Goal: Subscribe to service/newsletter

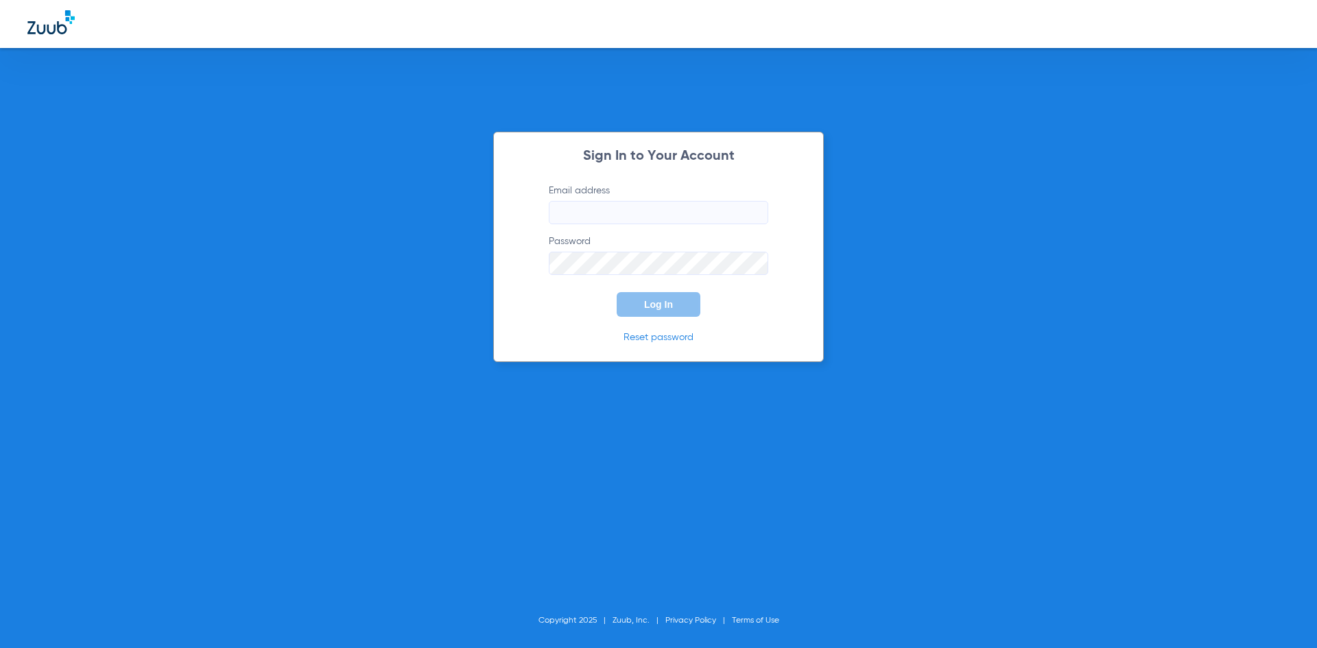
click at [611, 213] on input "Email address" at bounding box center [659, 212] width 220 height 23
type input "[PERSON_NAME][EMAIL_ADDRESS][DOMAIN_NAME]"
click at [617, 292] on button "Log In" at bounding box center [659, 304] width 84 height 25
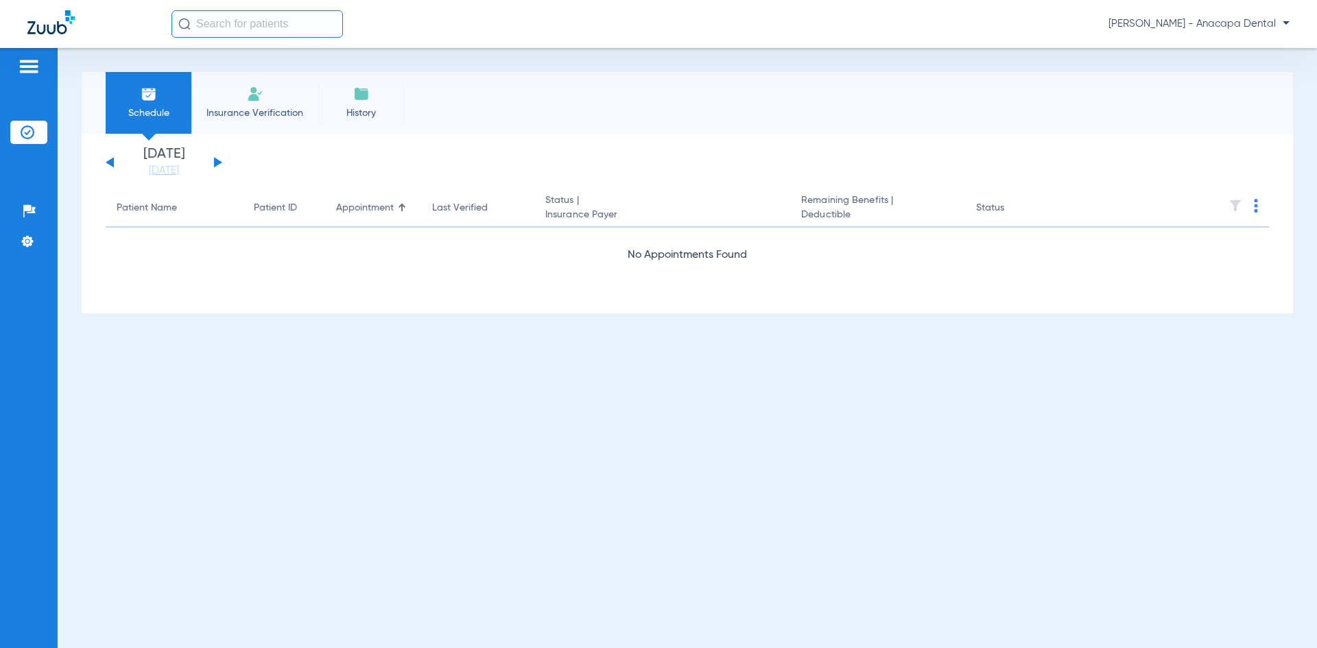
drag, startPoint x: 537, startPoint y: 1, endPoint x: 27, endPoint y: 68, distance: 514.1
click at [27, 68] on img at bounding box center [29, 66] width 22 height 16
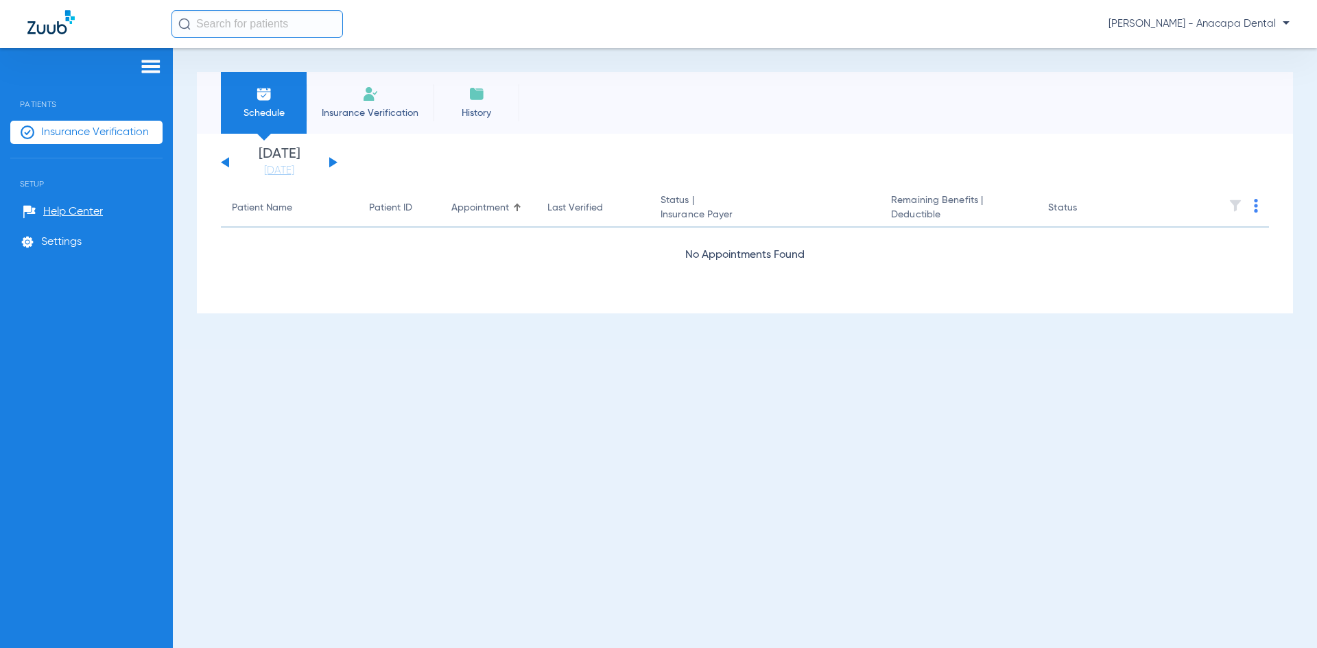
drag, startPoint x: 54, startPoint y: 244, endPoint x: 154, endPoint y: 64, distance: 204.8
click at [136, 86] on div "Patients Insurance Verification Setup Help Center Settings" at bounding box center [86, 372] width 173 height 648
click at [159, 58] on img at bounding box center [151, 66] width 22 height 16
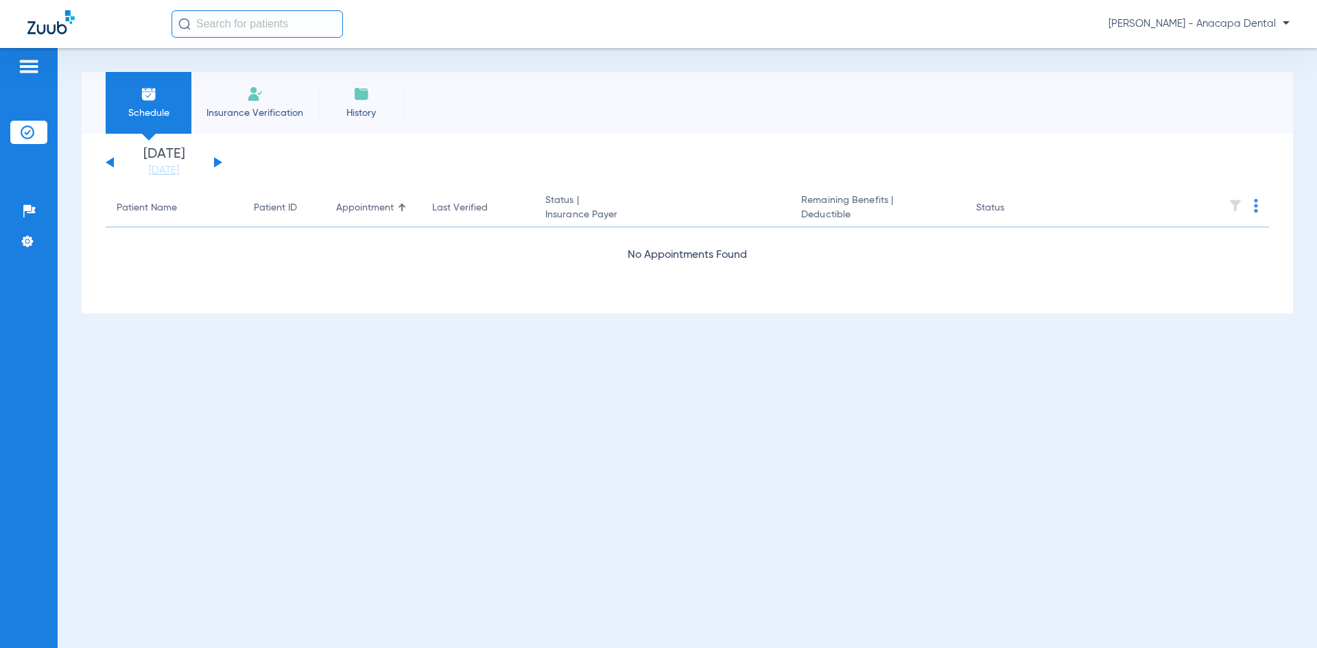
click at [28, 62] on img at bounding box center [29, 66] width 22 height 16
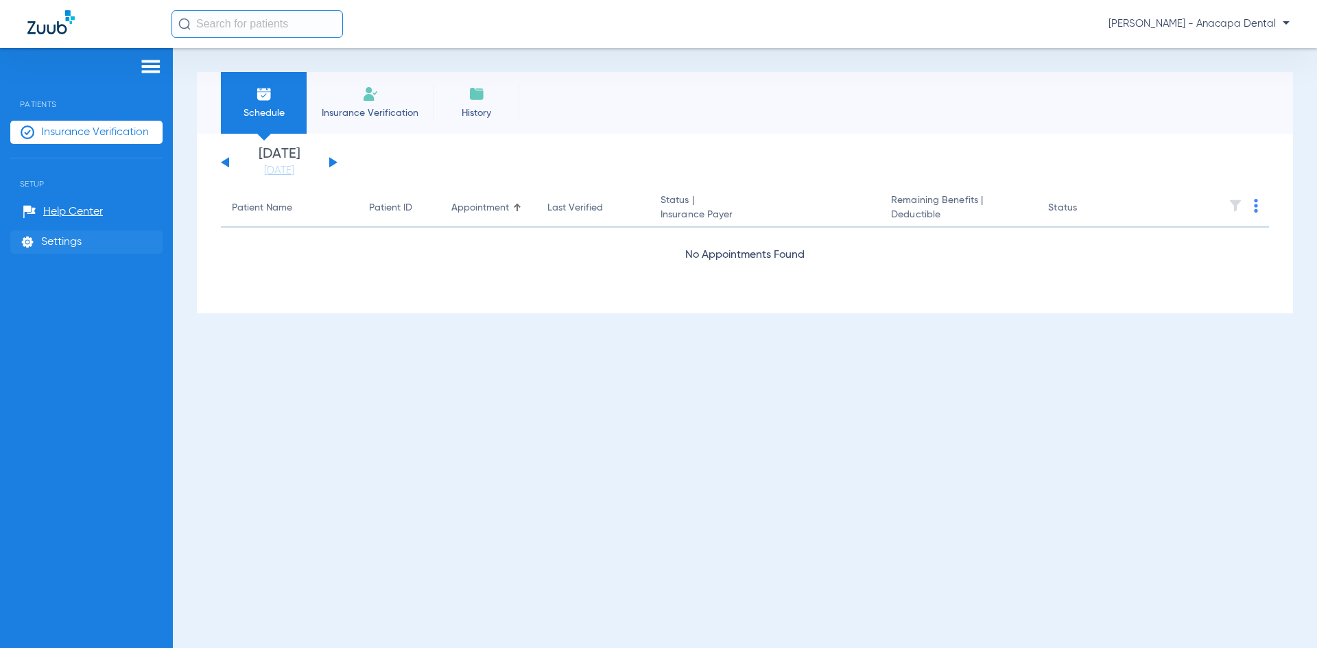
click at [40, 237] on li "Settings" at bounding box center [86, 242] width 152 height 23
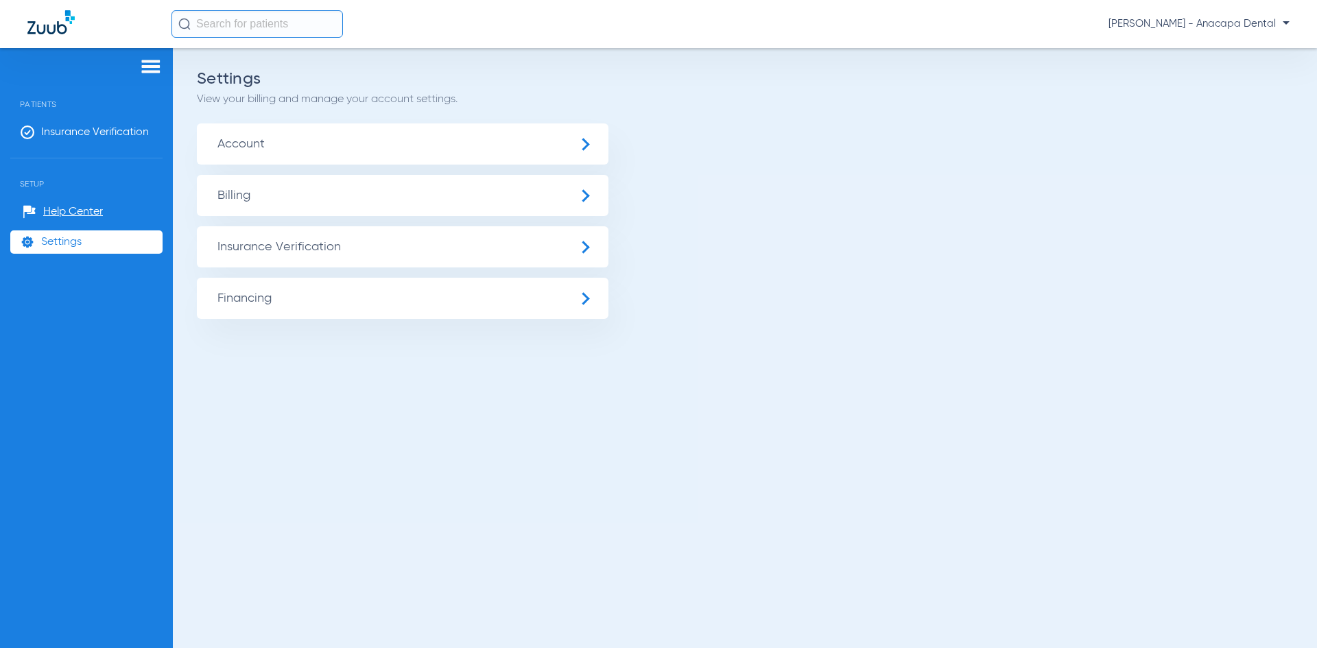
click at [389, 205] on span "Billing" at bounding box center [403, 195] width 412 height 41
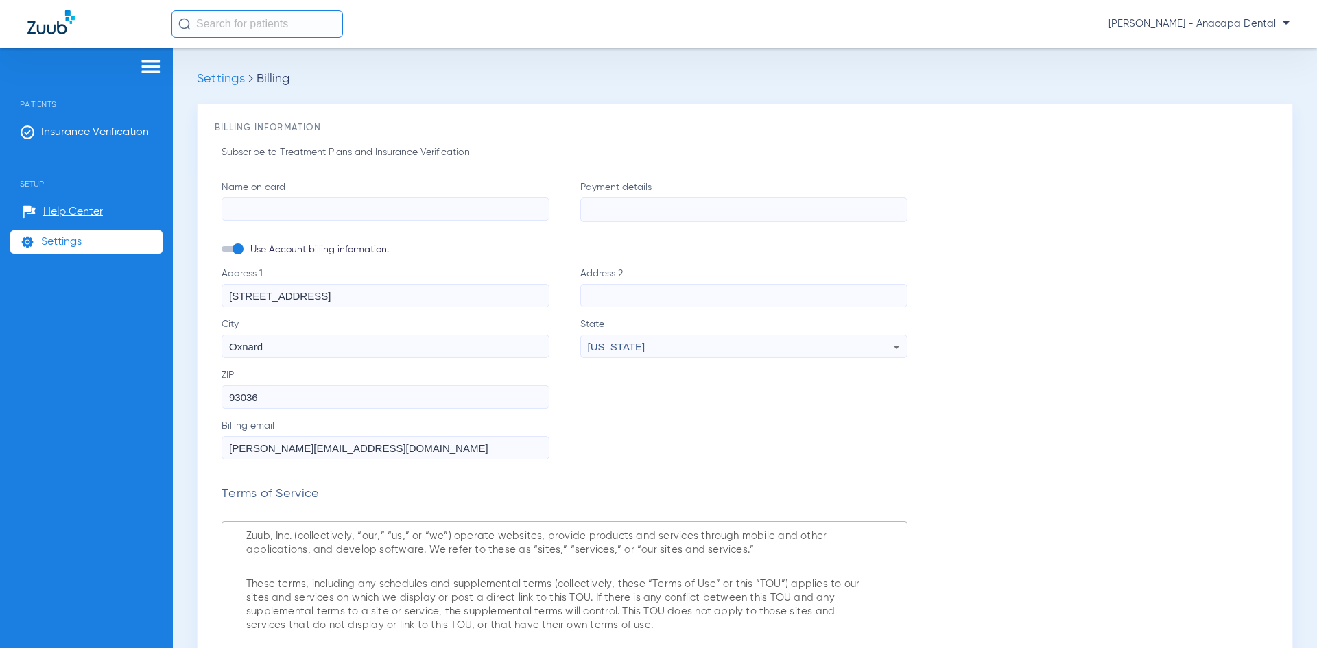
click at [512, 204] on input "Name on card" at bounding box center [386, 209] width 328 height 23
click at [329, 215] on input "Name on card Required" at bounding box center [386, 209] width 328 height 23
click at [258, 208] on input "Name on card Required" at bounding box center [386, 209] width 328 height 23
click at [328, 213] on input "Name on card Required" at bounding box center [386, 209] width 328 height 23
click at [246, 211] on input "[PERSON_NAME]" at bounding box center [386, 209] width 328 height 23
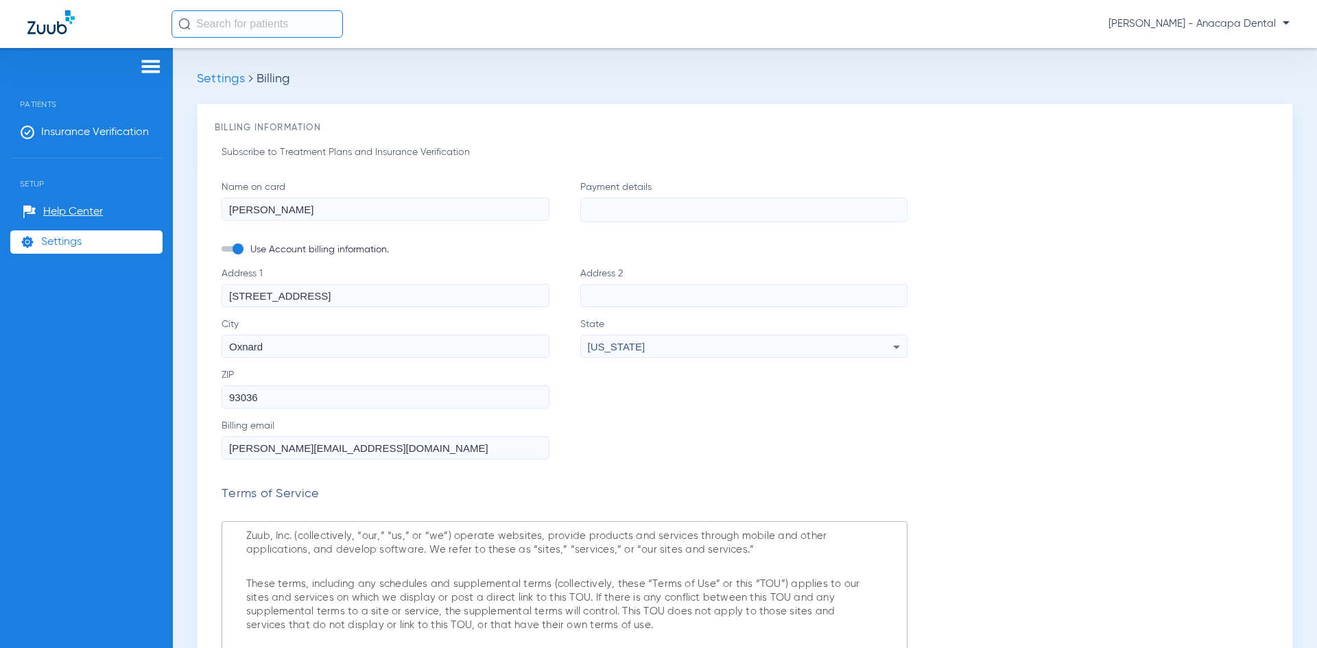
click at [233, 206] on input "[PERSON_NAME]" at bounding box center [386, 209] width 328 height 23
type input "[PERSON_NAME]"
click at [231, 248] on span at bounding box center [232, 248] width 21 height 5
click at [248, 252] on input "Use Account billing information." at bounding box center [248, 252] width 0 height 0
click at [253, 288] on input "Address 1" at bounding box center [386, 295] width 328 height 23
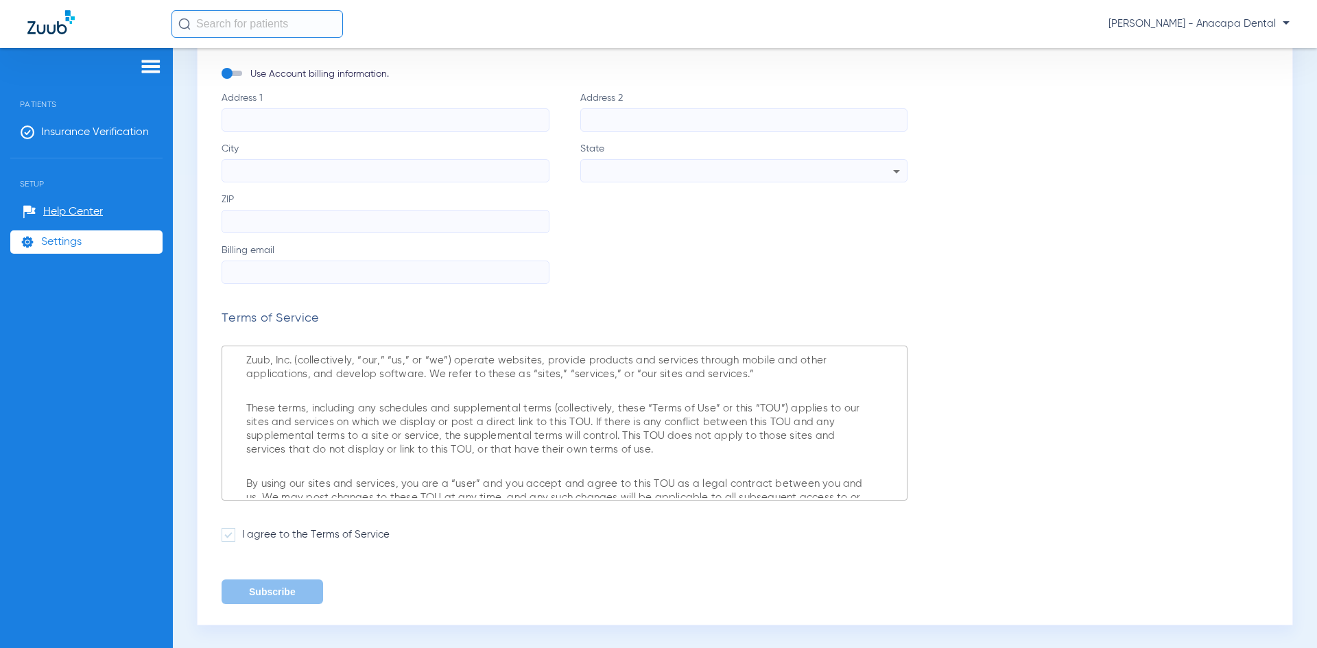
scroll to position [177, 0]
click at [440, 121] on input "Address 1 Required" at bounding box center [386, 118] width 328 height 23
type input "25531 [GEOGRAPHIC_DATA]"
type input "calabasas"
click at [281, 222] on input "ZIP" at bounding box center [386, 220] width 328 height 23
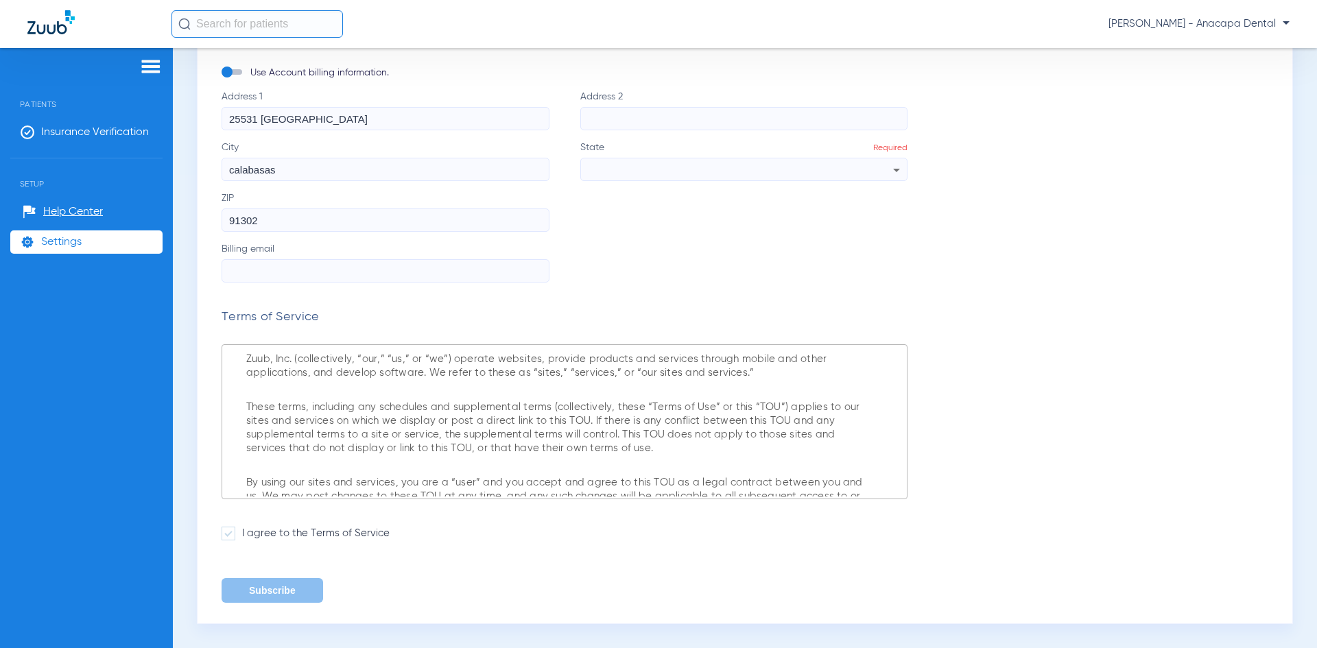
type input "91302"
click at [670, 172] on div at bounding box center [741, 169] width 306 height 23
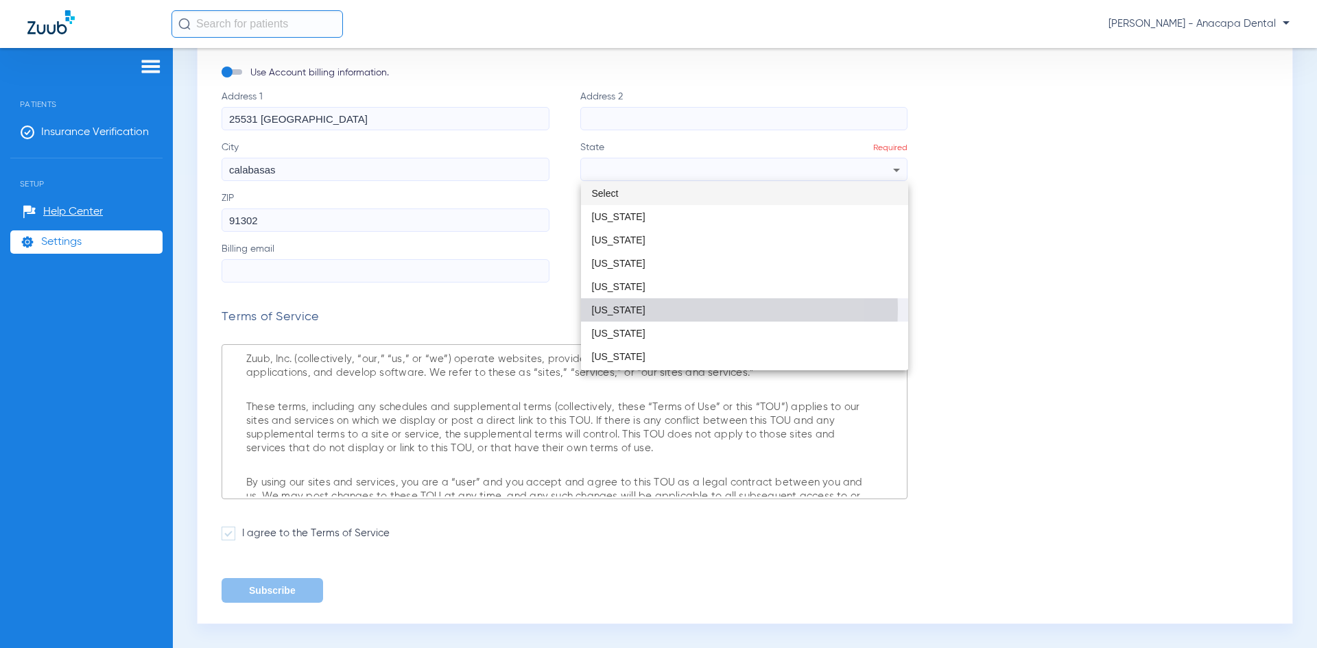
click at [619, 309] on span "[US_STATE]" at bounding box center [619, 310] width 54 height 10
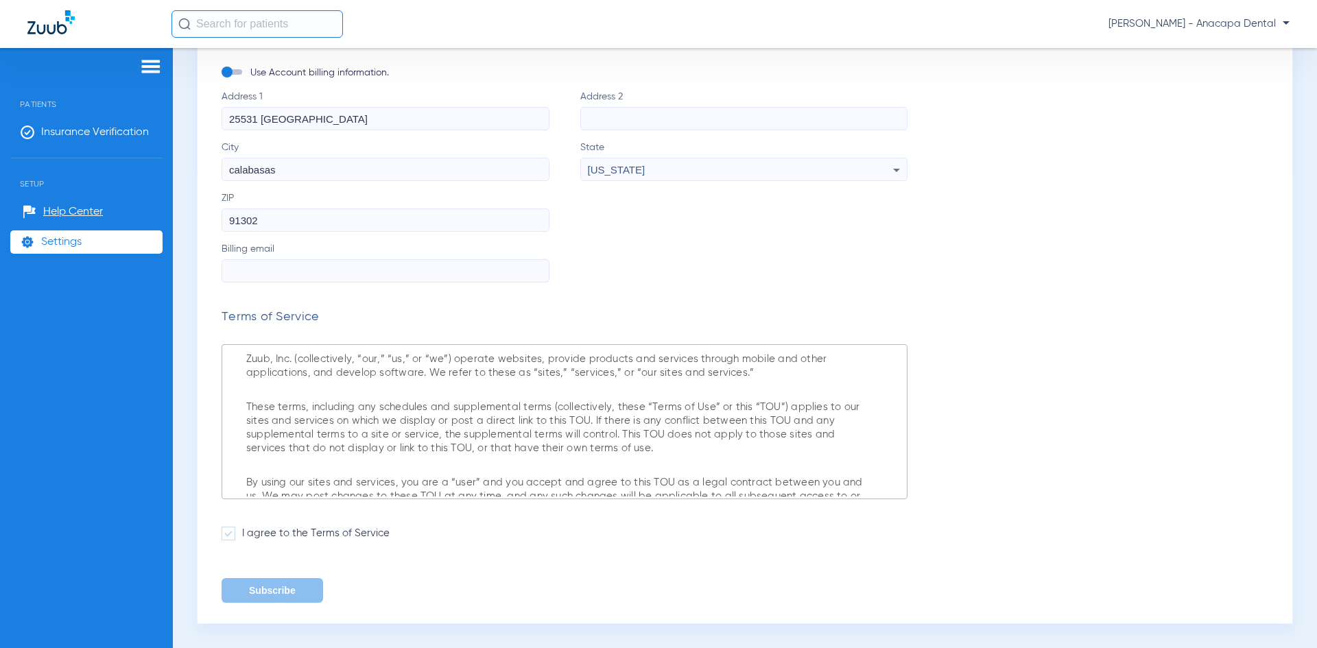
click at [338, 270] on input "Billing email" at bounding box center [386, 270] width 328 height 23
type input "[PERSON_NAME][EMAIL_ADDRESS][DOMAIN_NAME]"
click at [230, 537] on span at bounding box center [229, 534] width 14 height 14
click at [245, 529] on input "I agree to the Terms of Service" at bounding box center [245, 529] width 0 height 0
click at [276, 587] on button "Subscribe" at bounding box center [273, 590] width 102 height 25
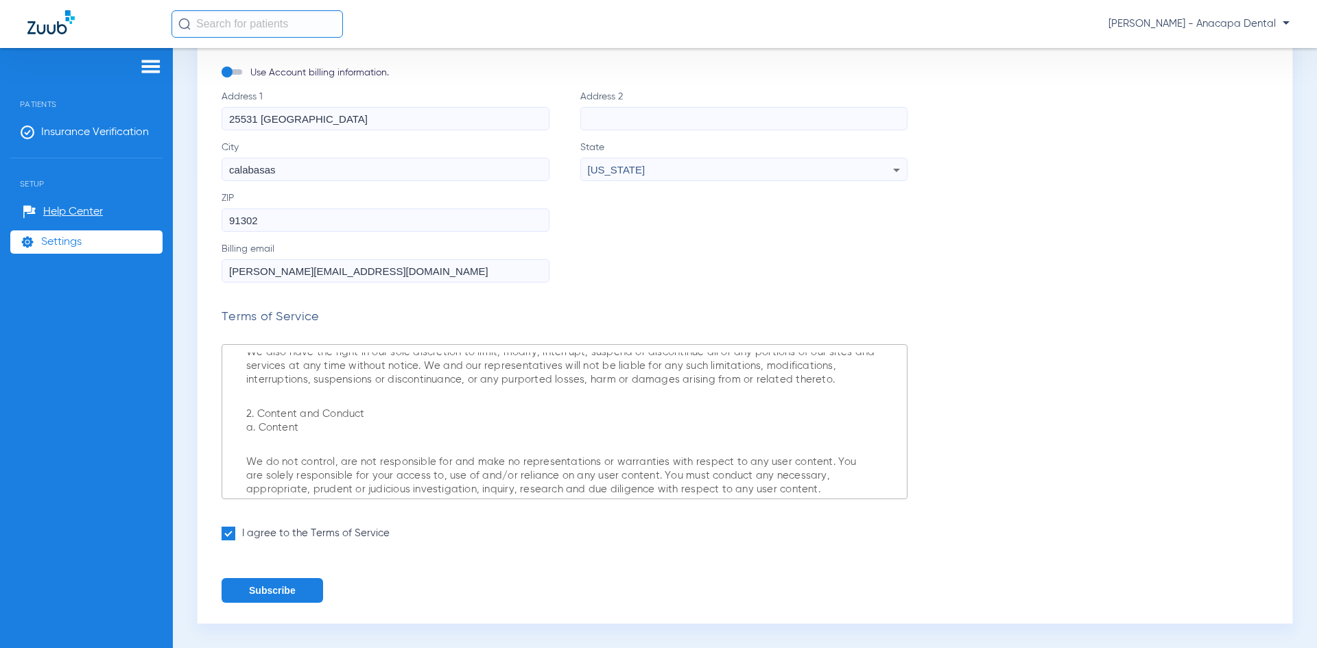
click at [290, 593] on button "Subscribe" at bounding box center [273, 590] width 102 height 25
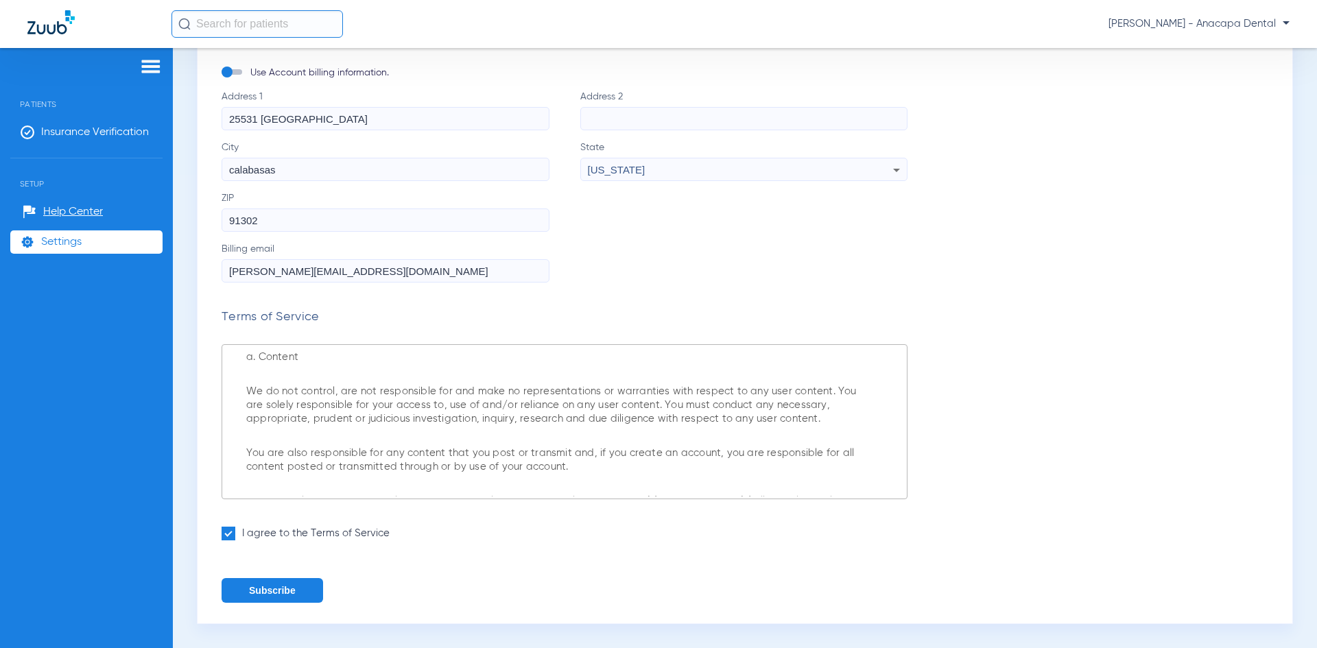
scroll to position [1098, 0]
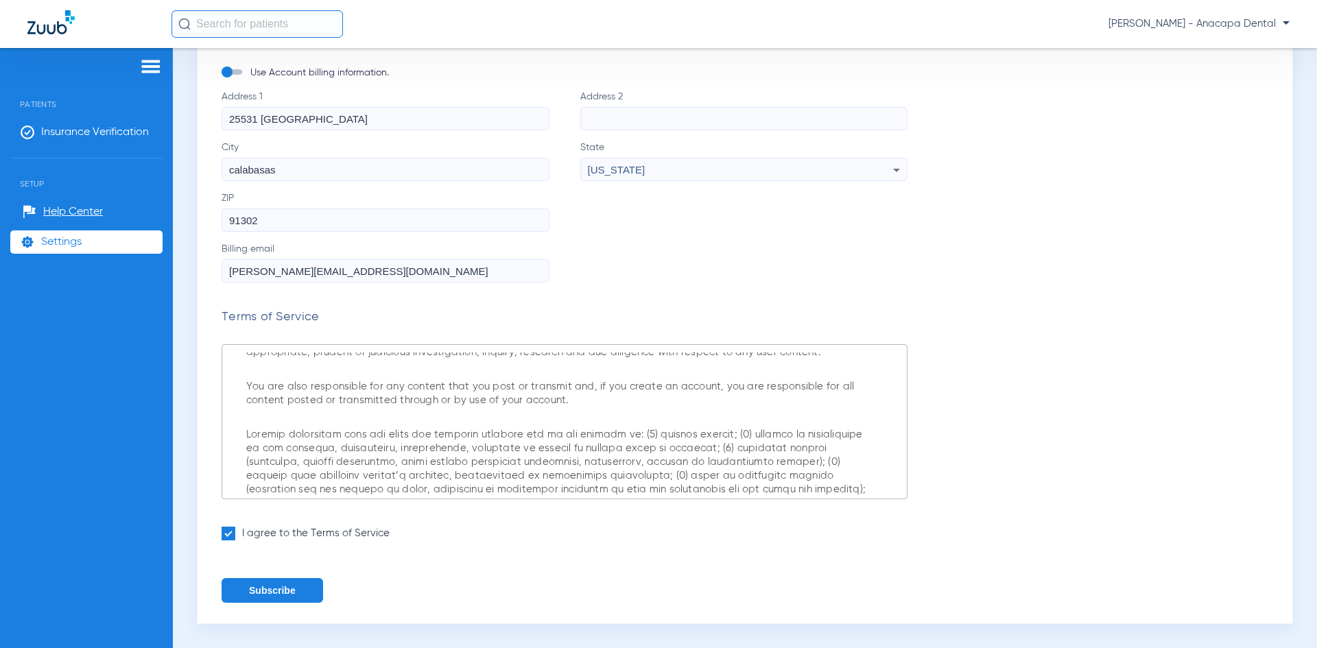
click at [249, 594] on button "Subscribe" at bounding box center [273, 590] width 102 height 25
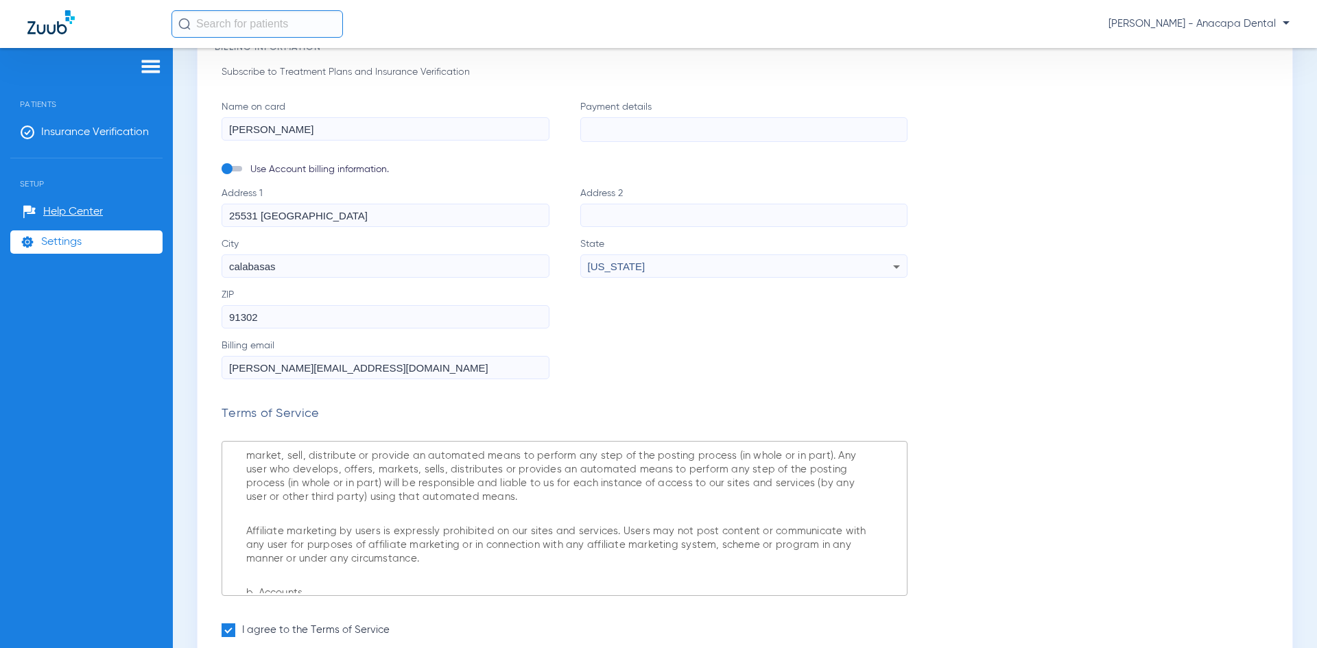
scroll to position [177, 0]
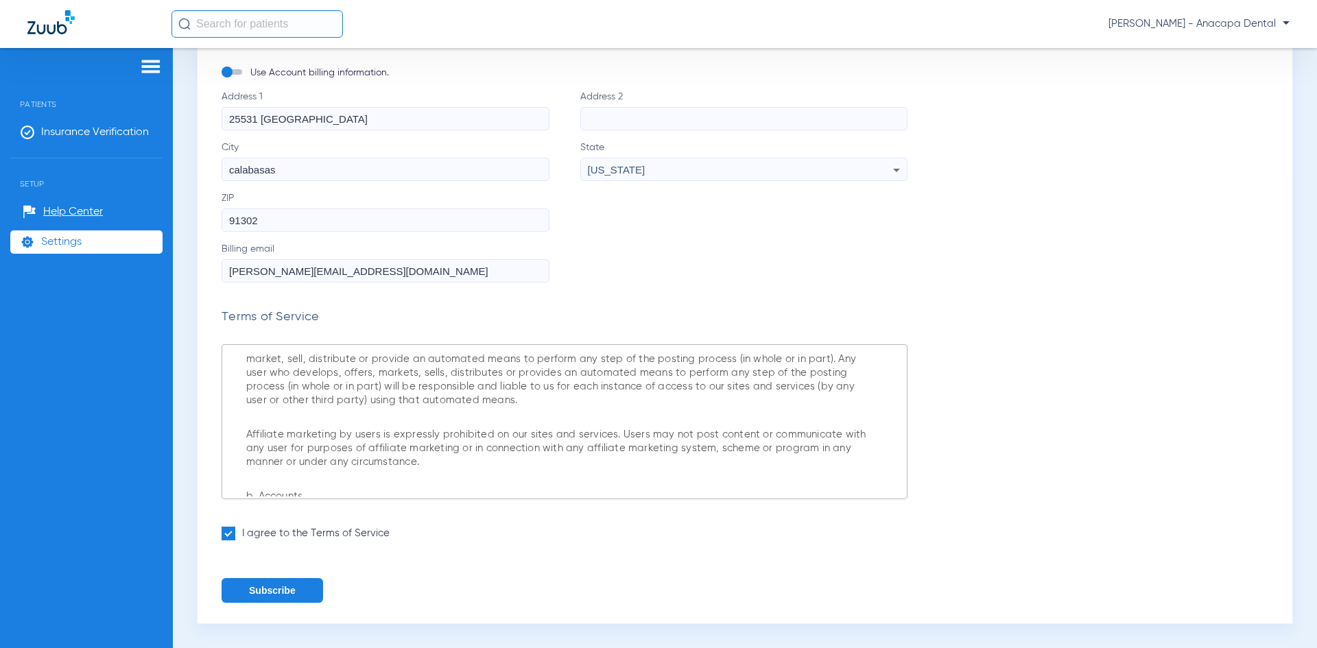
click at [287, 591] on button "Subscribe" at bounding box center [273, 590] width 102 height 25
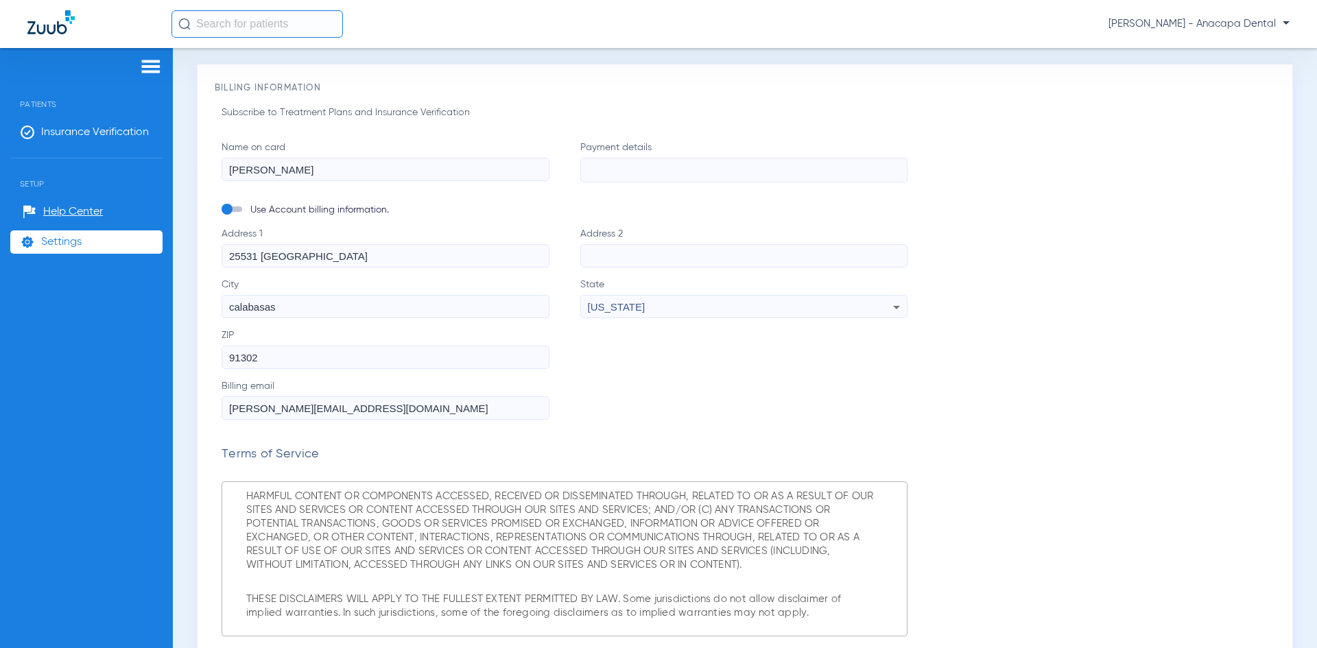
scroll to position [0, 0]
